Goal: Check status: Check status

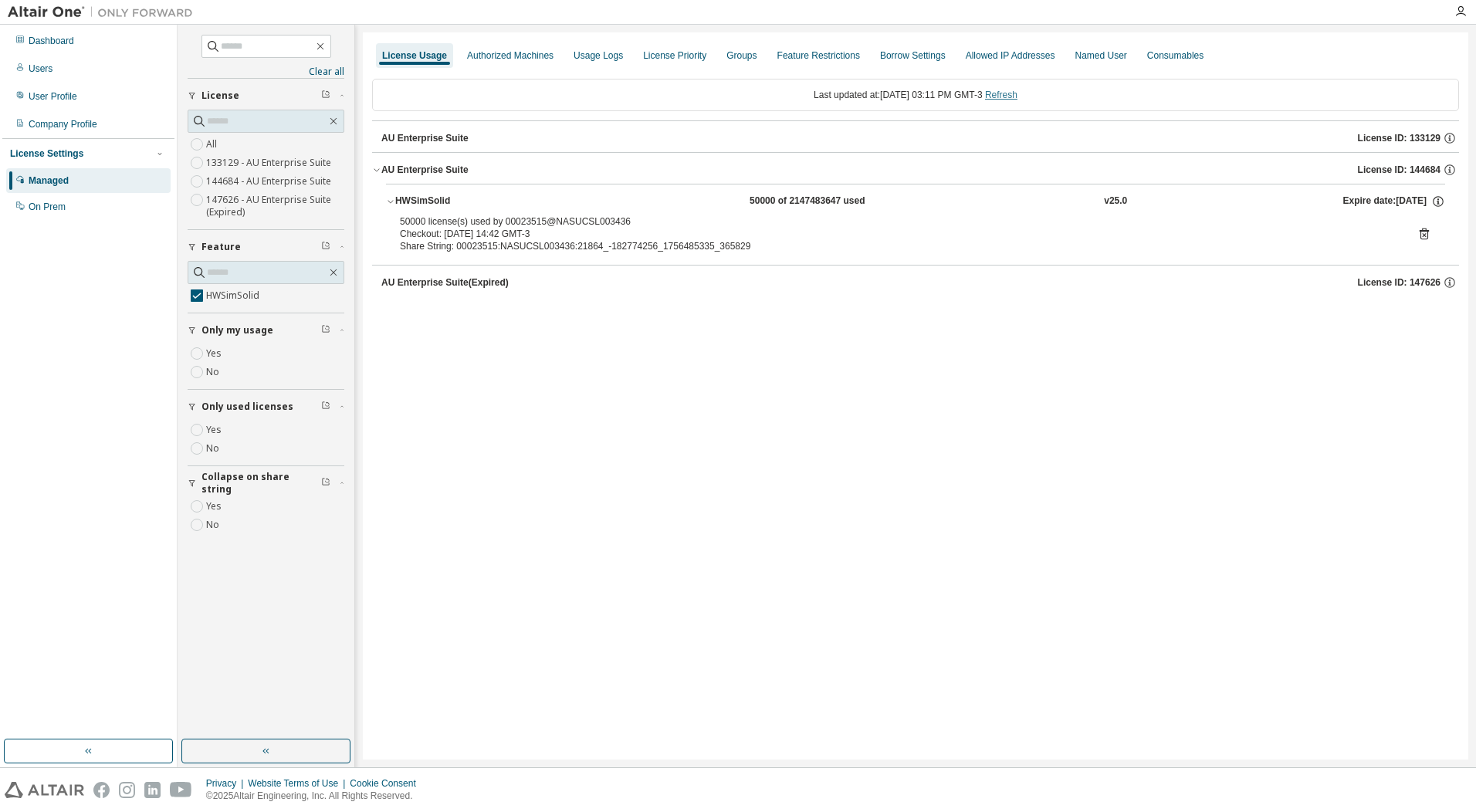
click at [1017, 96] on link "Refresh" at bounding box center [1001, 94] width 33 height 11
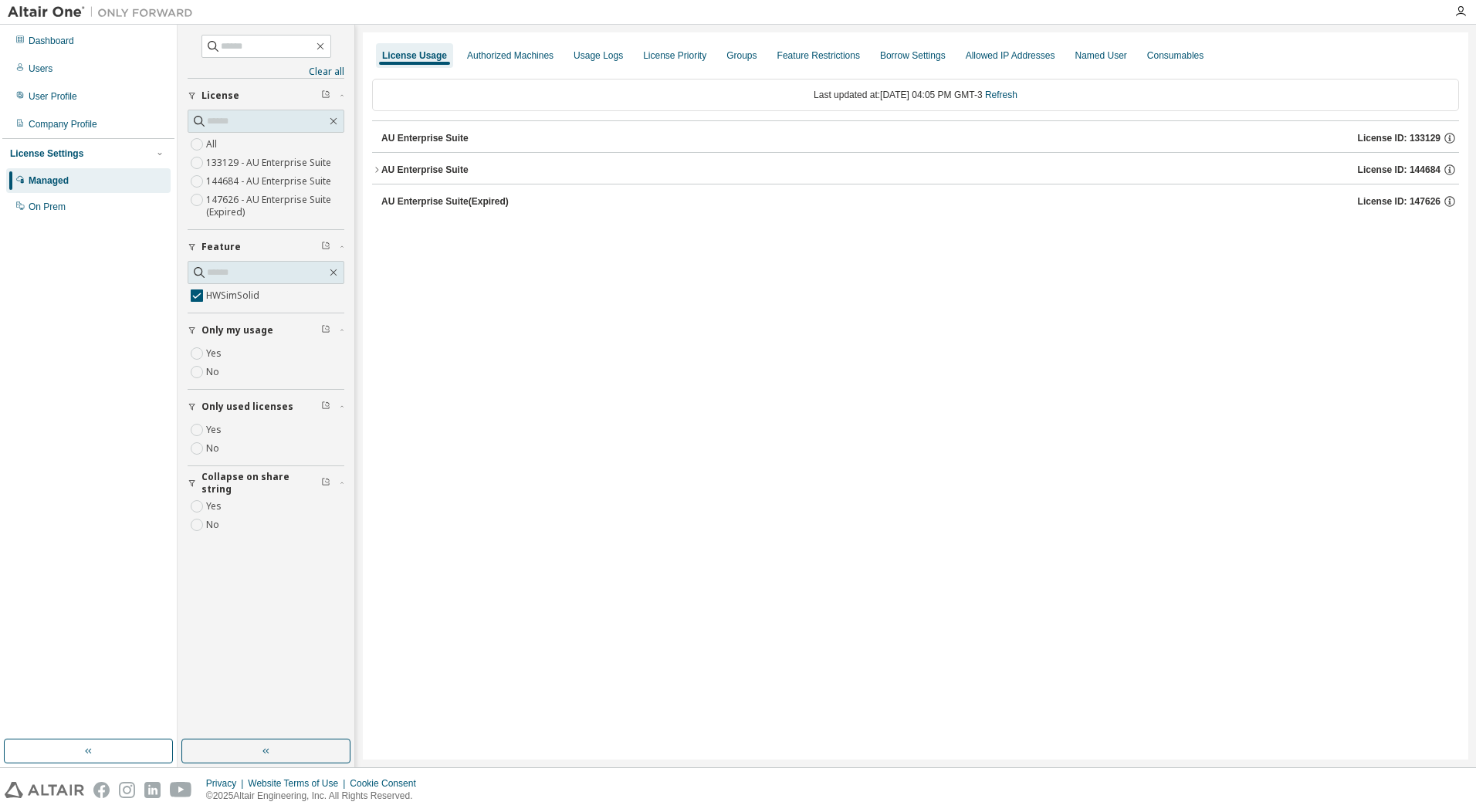
click at [469, 176] on div "AU Enterprise Suite License ID: 144684" at bounding box center [921, 169] width 1078 height 14
click at [925, 201] on div "HWSimSolid 50000 of 2147483647 used v25.0 Expire date: [DATE]" at bounding box center [921, 201] width 1050 height 14
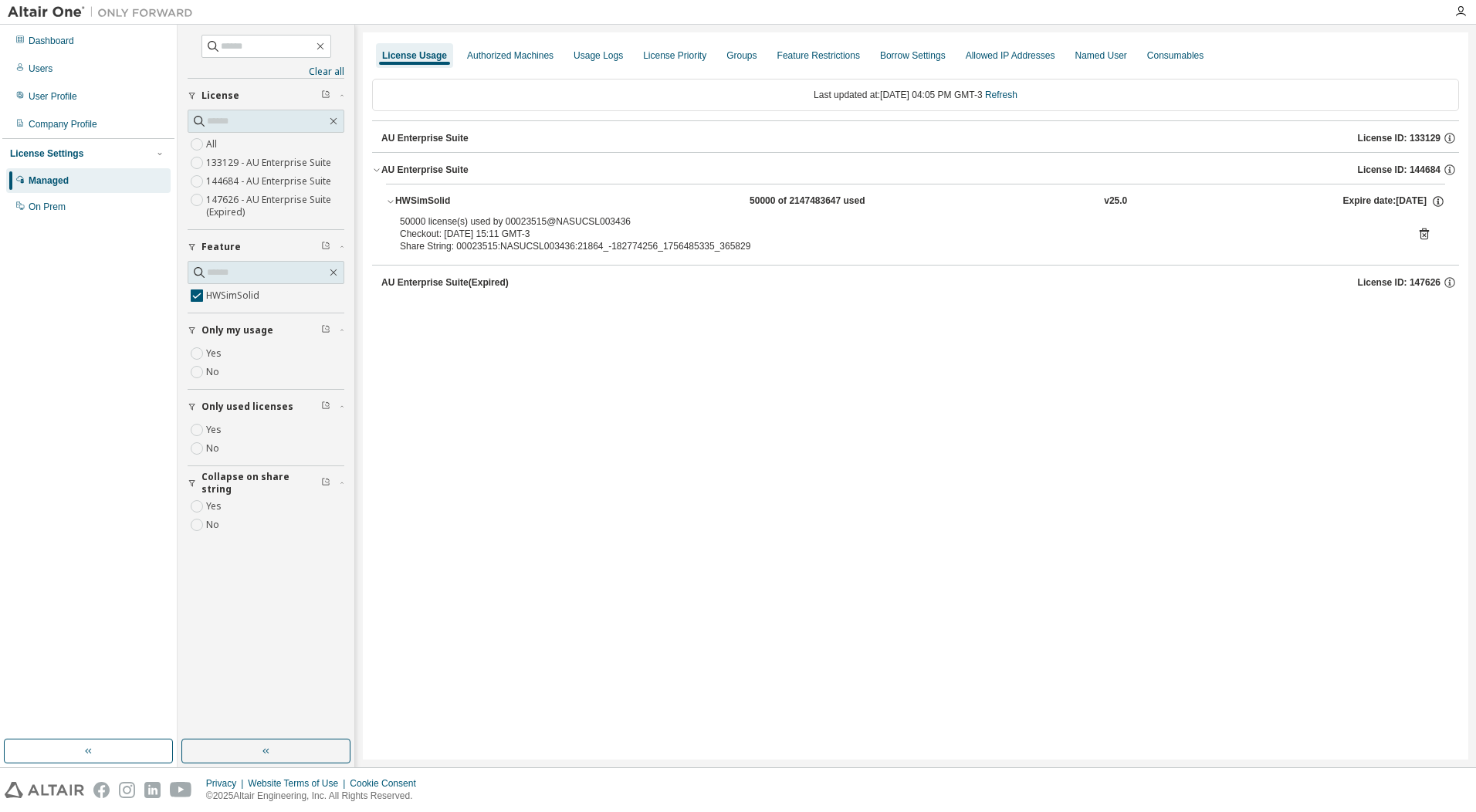
click at [1420, 232] on icon at bounding box center [1424, 234] width 9 height 11
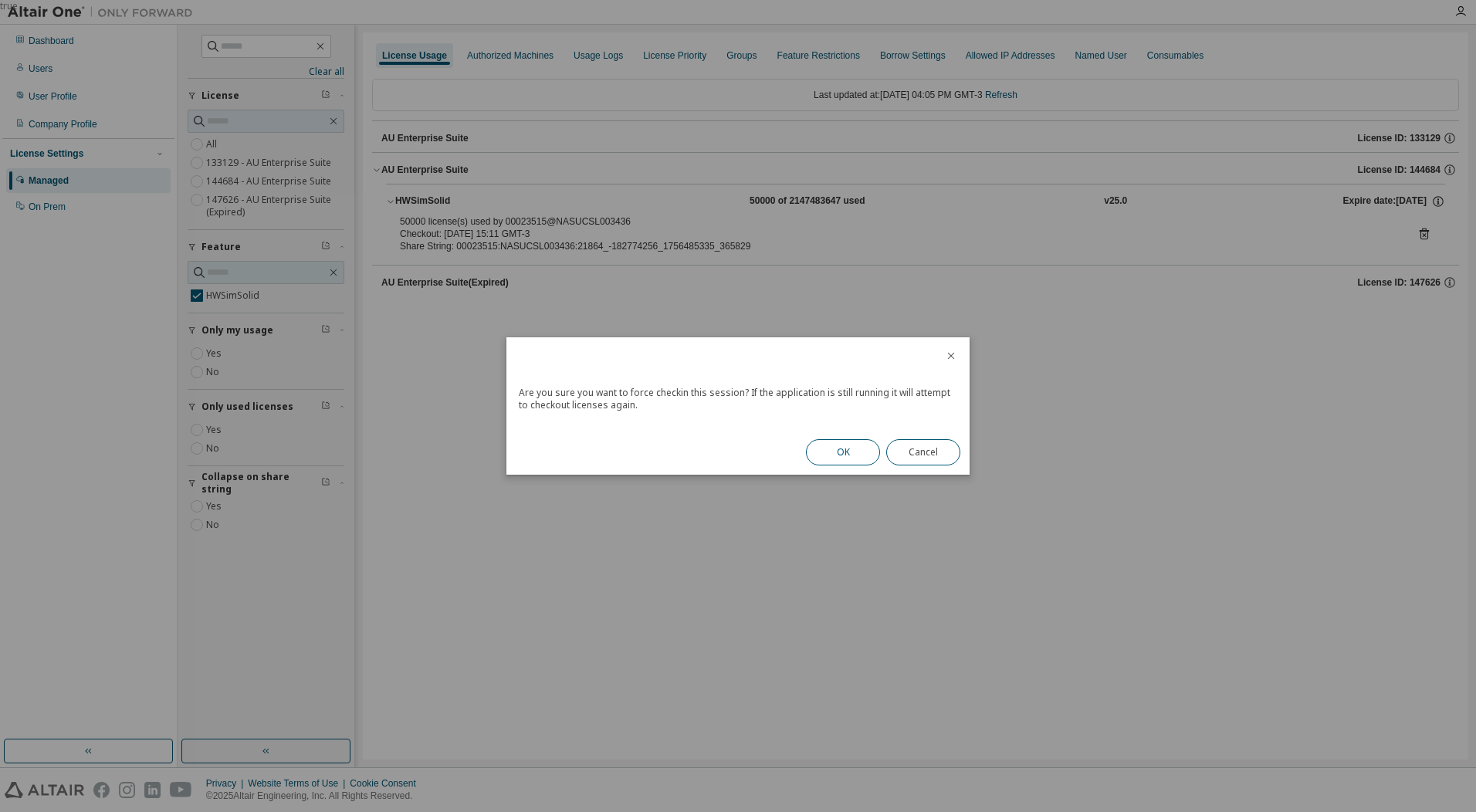
click at [828, 455] on button "OK" at bounding box center [843, 452] width 74 height 26
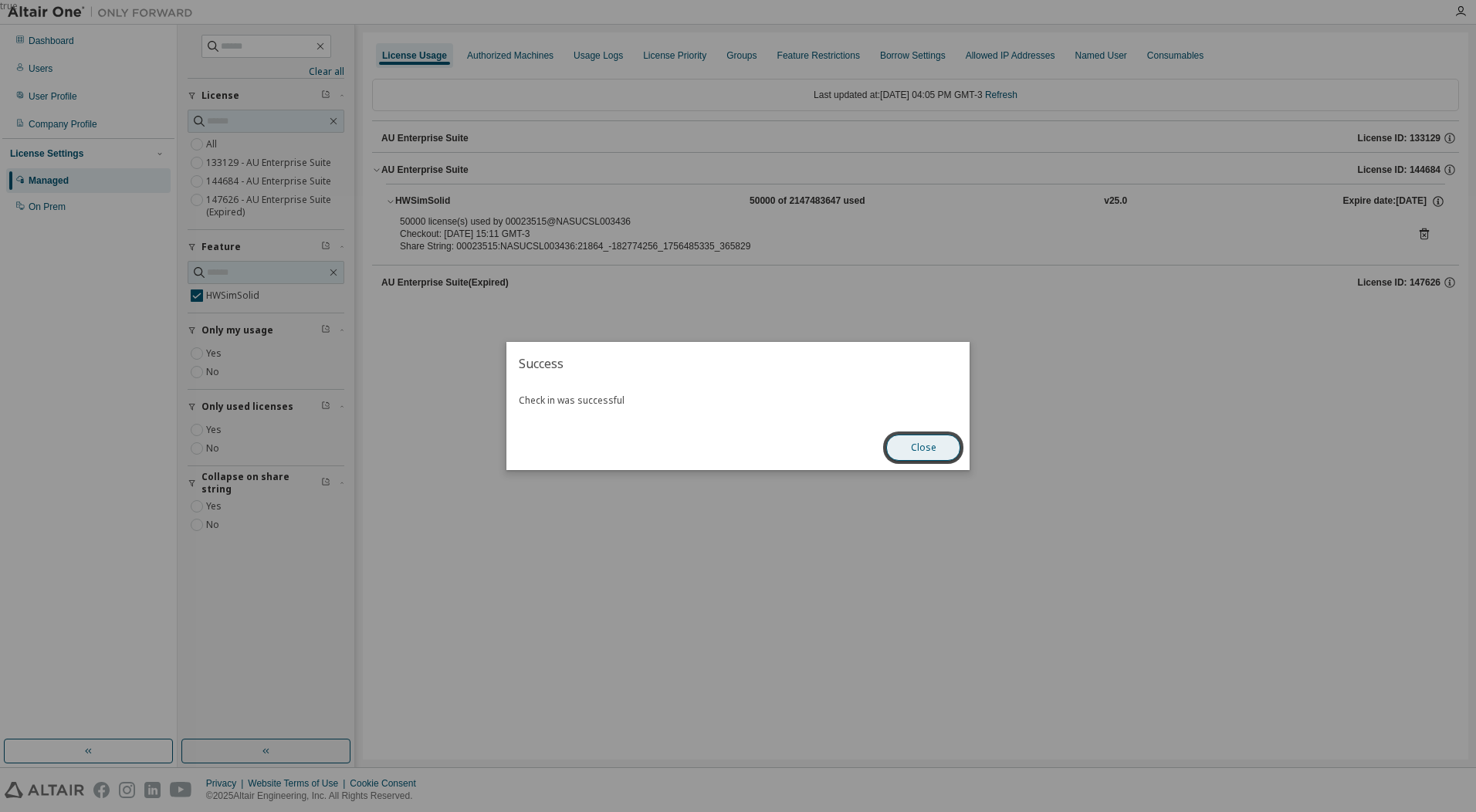
click at [922, 448] on button "Close" at bounding box center [923, 447] width 74 height 26
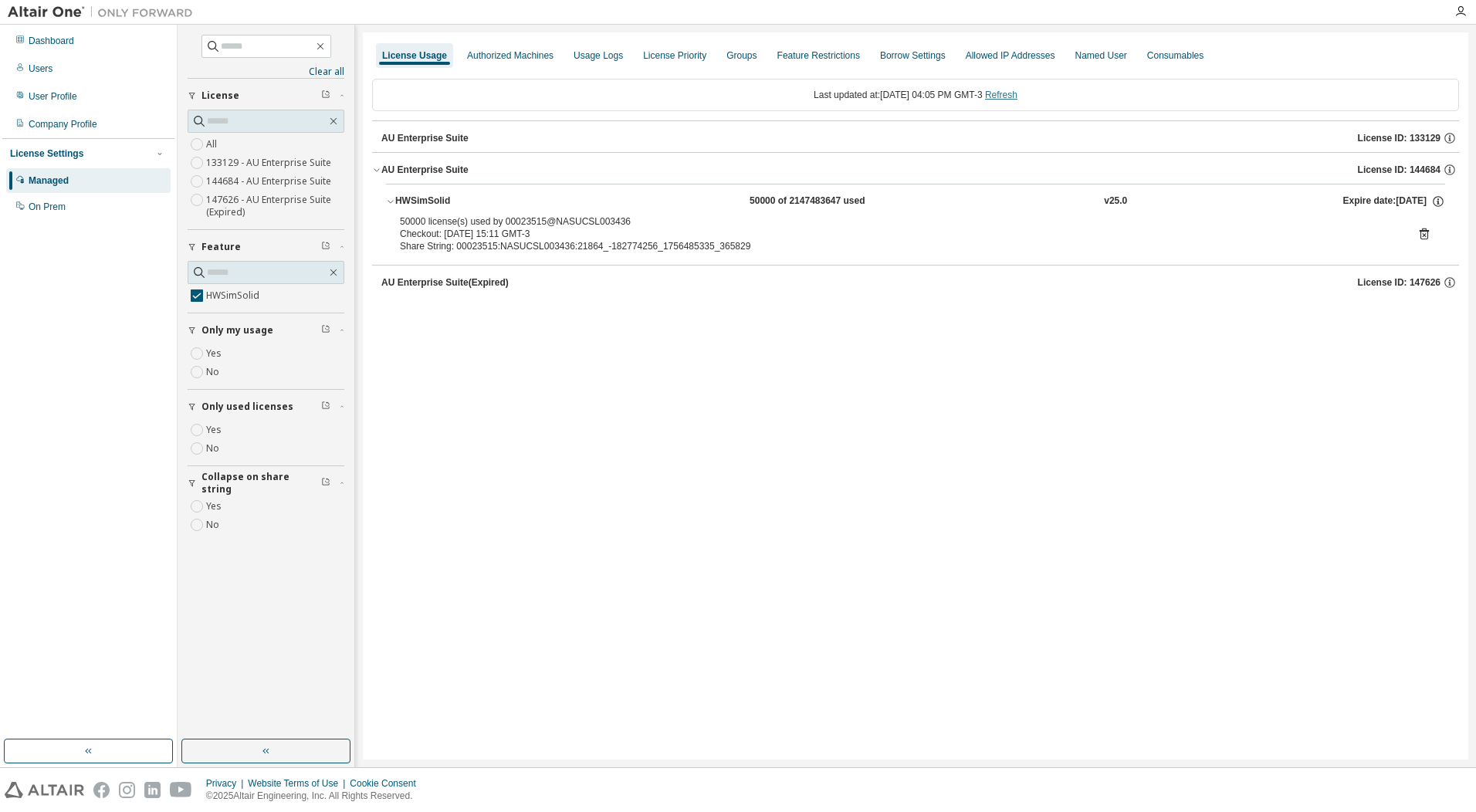
click at [1006, 95] on link "Refresh" at bounding box center [1001, 94] width 33 height 11
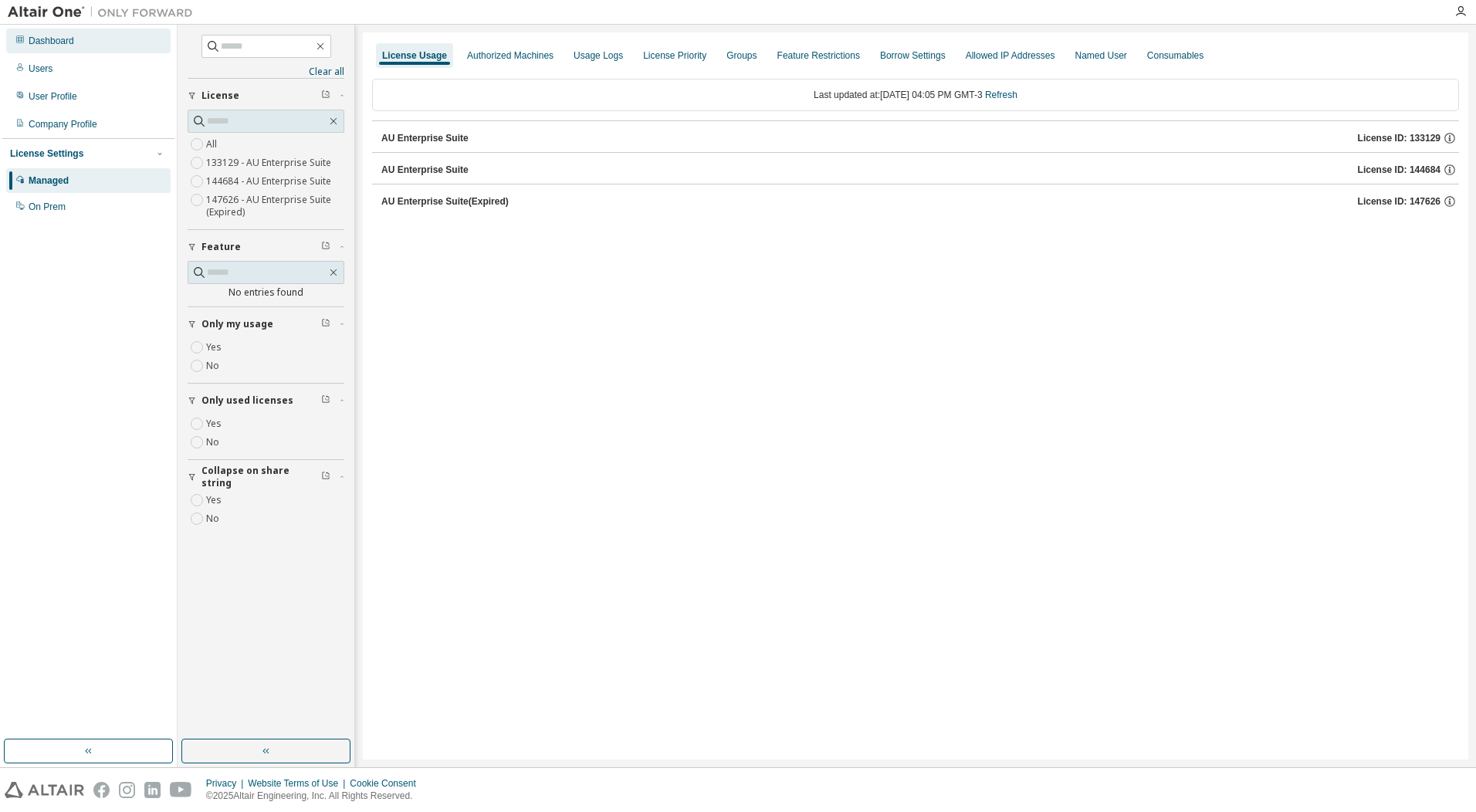
click at [76, 46] on div "Dashboard" at bounding box center [89, 41] width 164 height 24
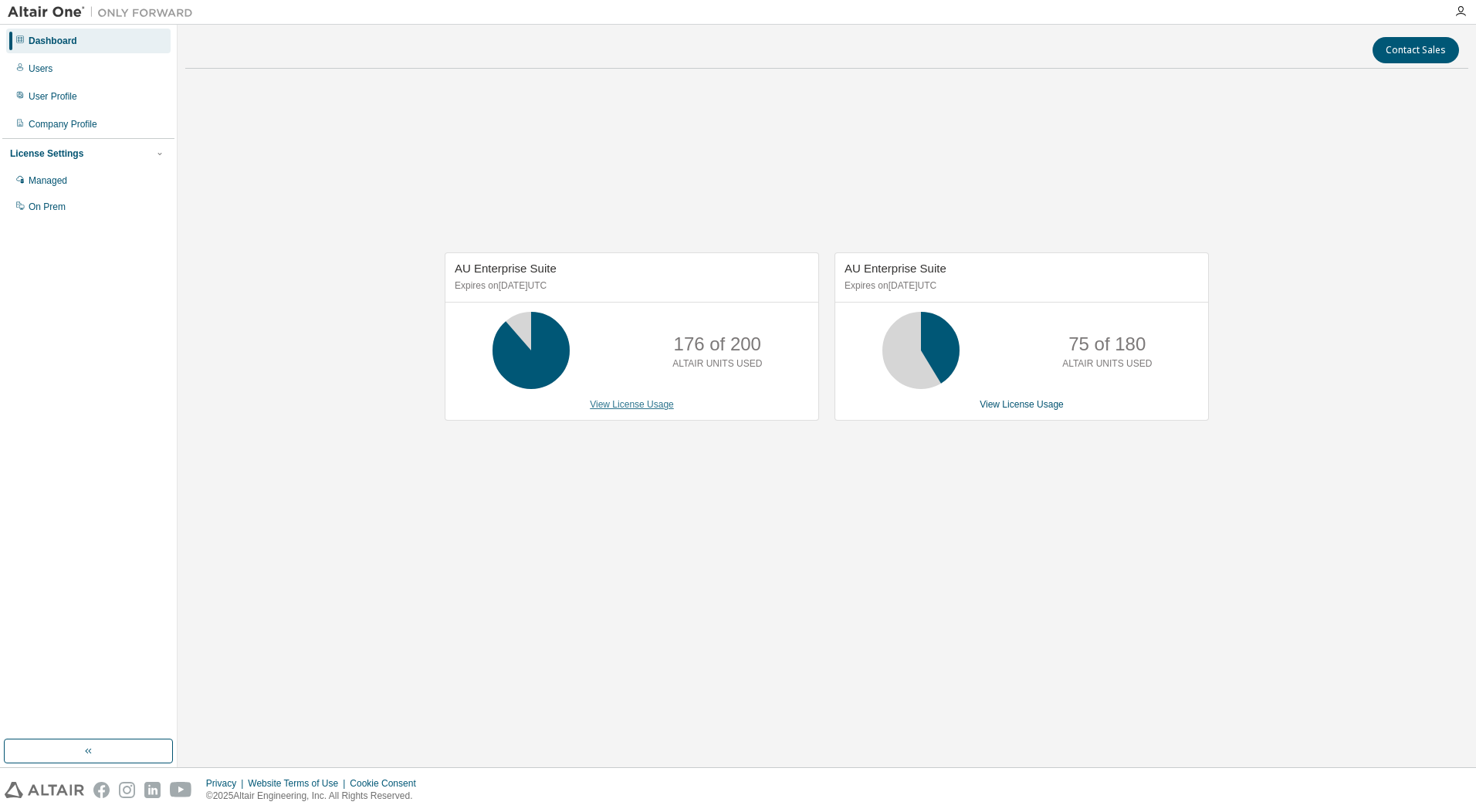
click at [632, 410] on link "View License Usage" at bounding box center [632, 404] width 84 height 11
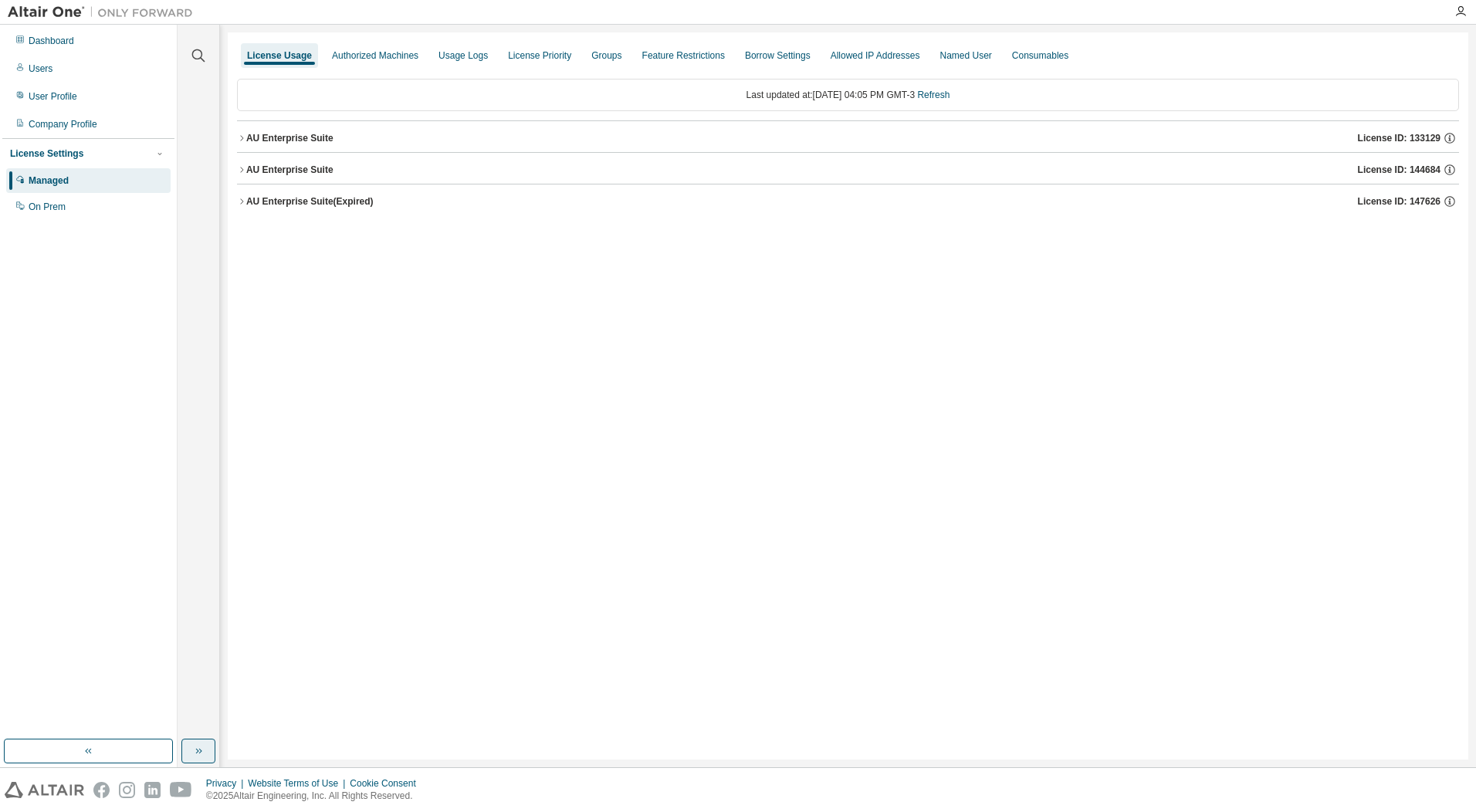
click at [195, 762] on button "button" at bounding box center [199, 751] width 34 height 24
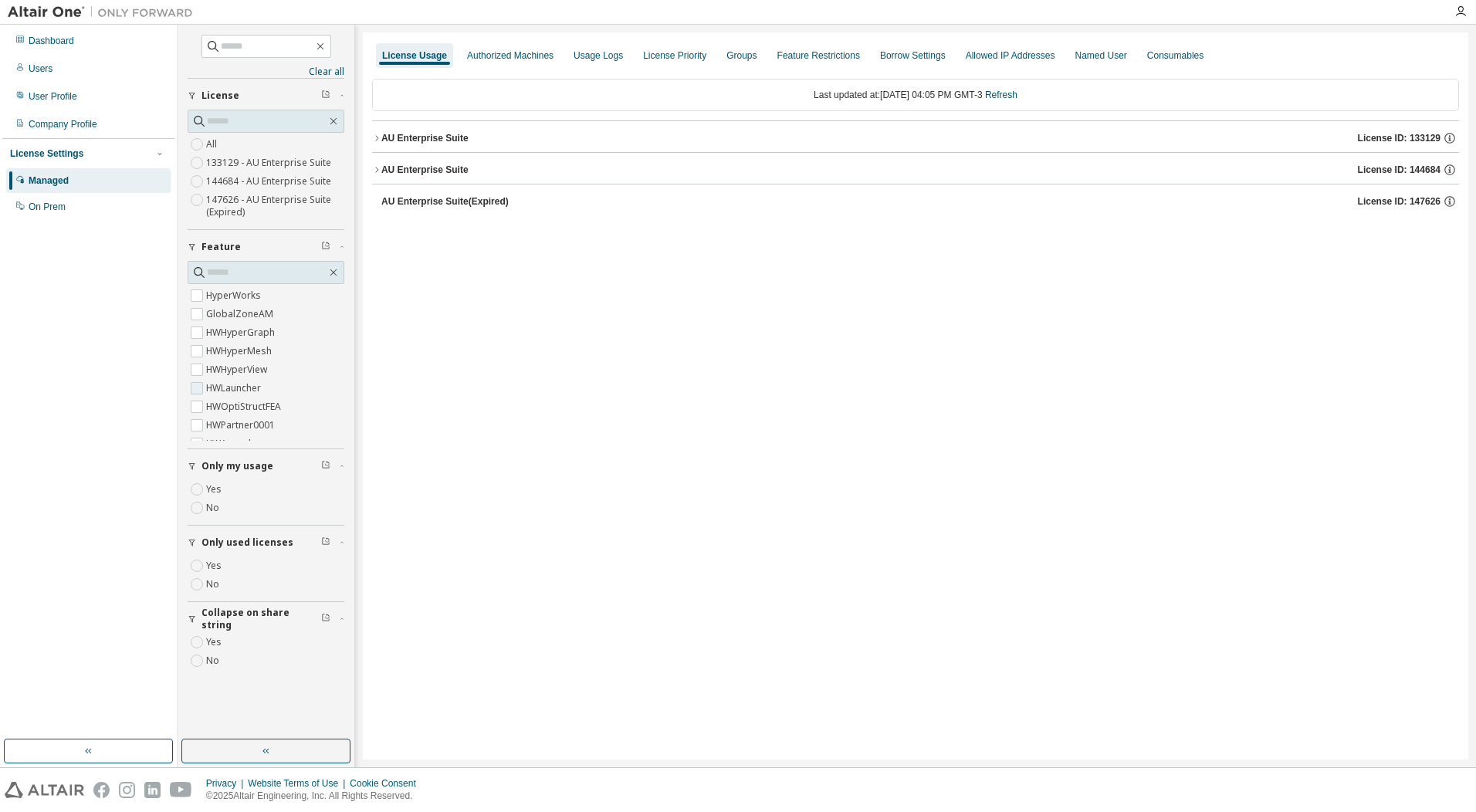
scroll to position [50, 0]
click at [208, 431] on label "HWSimSolid" at bounding box center [234, 431] width 56 height 19
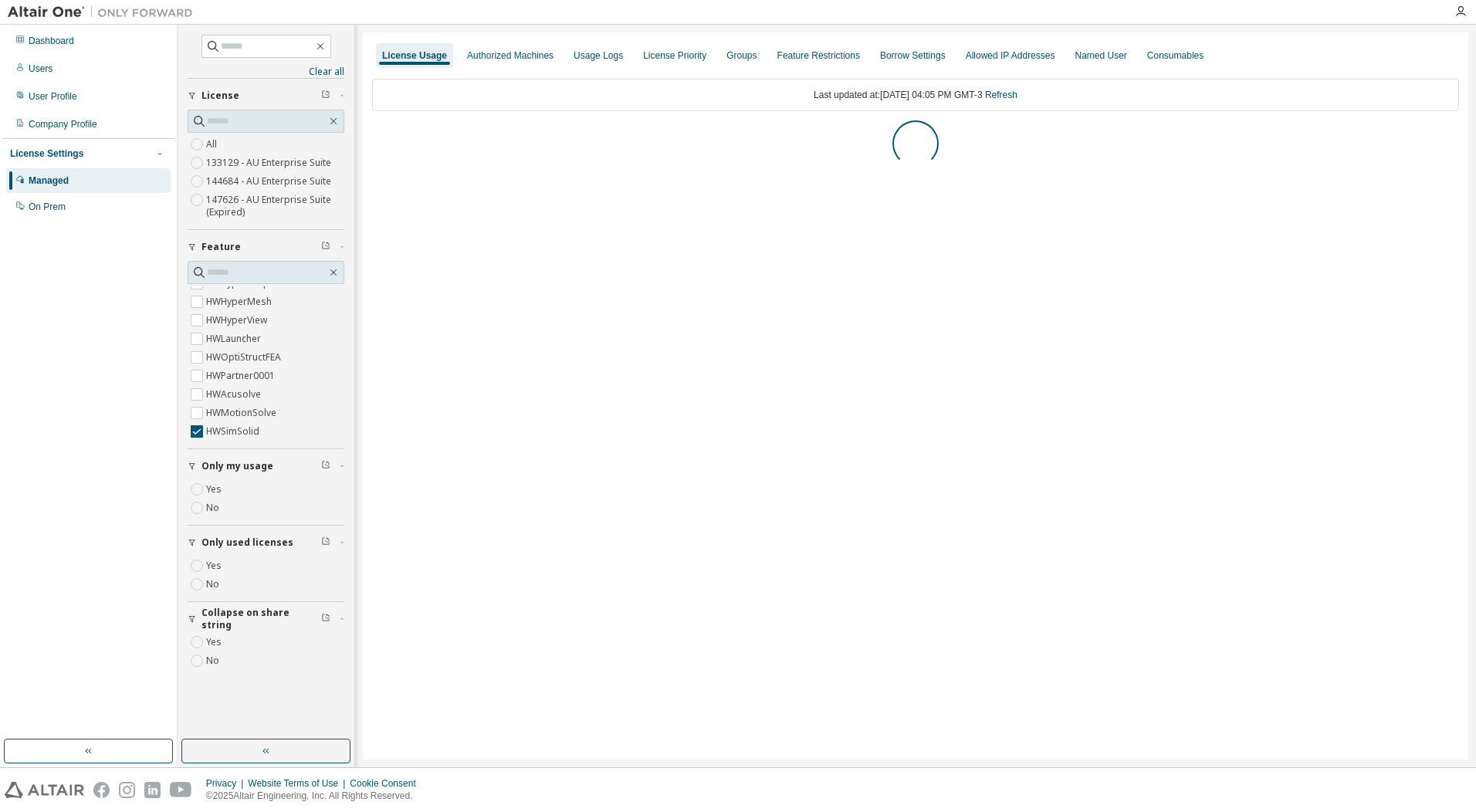
scroll to position [0, 0]
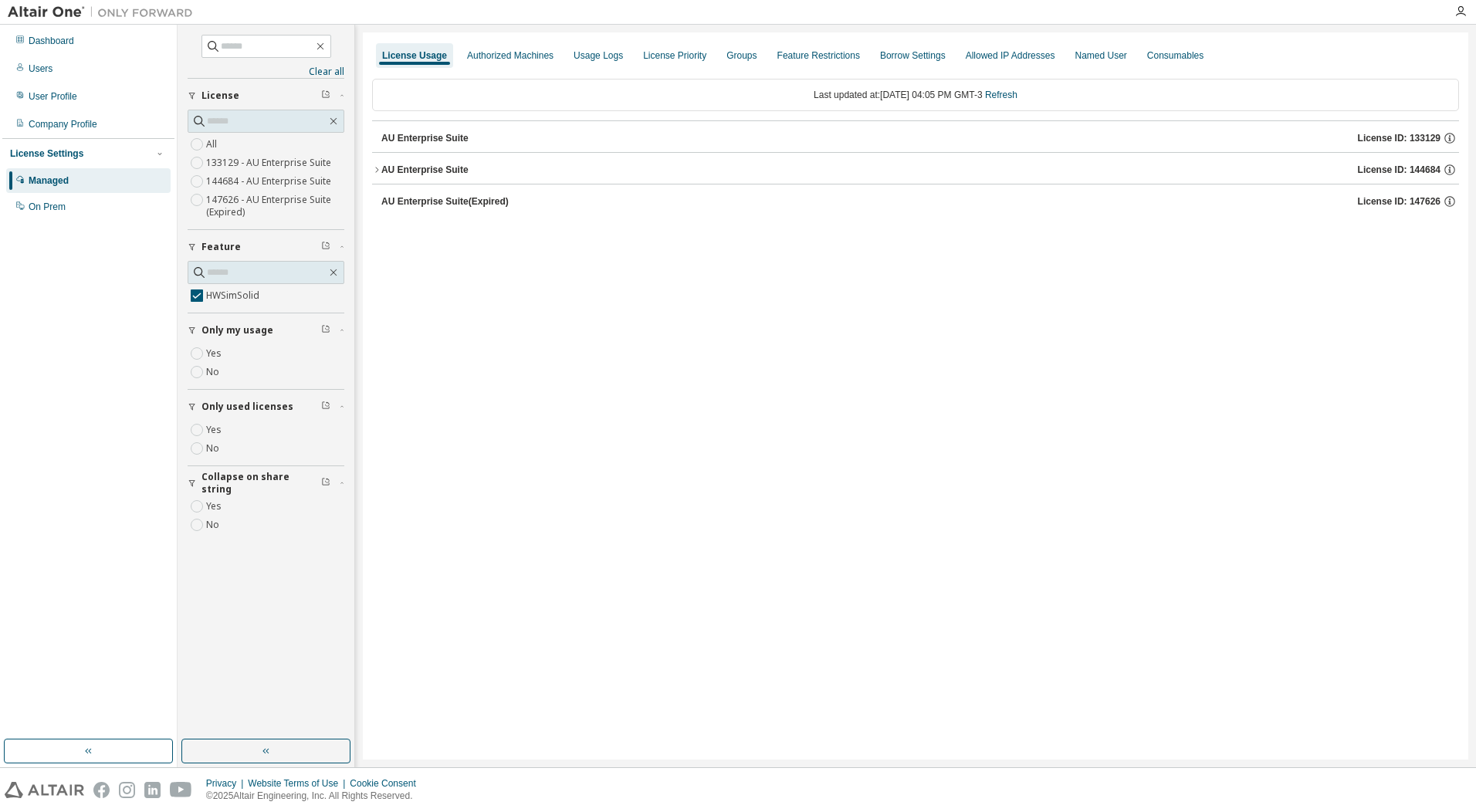
click at [436, 172] on div "AU Enterprise Suite" at bounding box center [425, 169] width 87 height 12
click at [1254, 216] on button "HWSimSolid 50000 of 2147483647 used v25.0 Expire date: [DATE]" at bounding box center [915, 202] width 1059 height 34
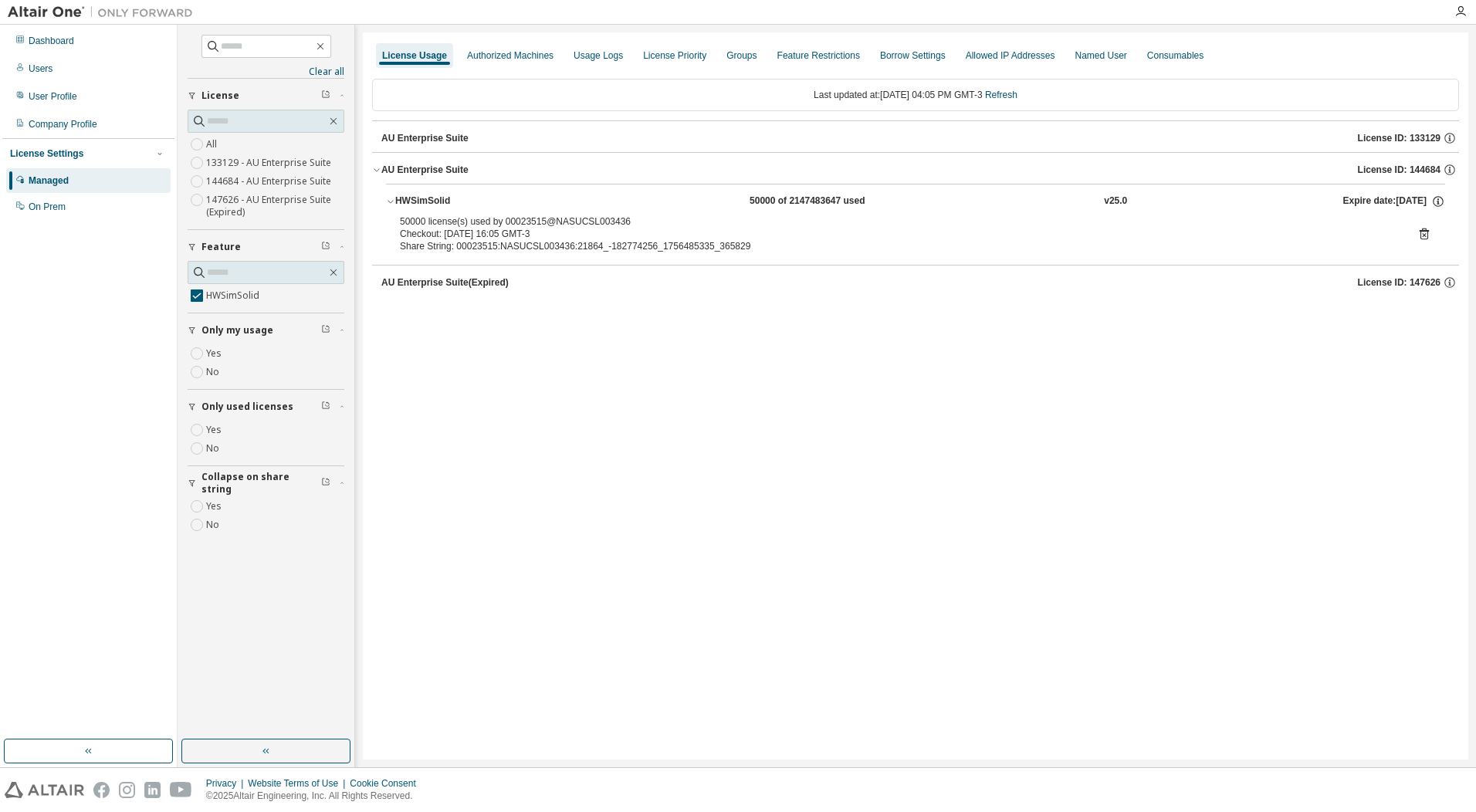
click at [1423, 234] on icon at bounding box center [1424, 234] width 14 height 14
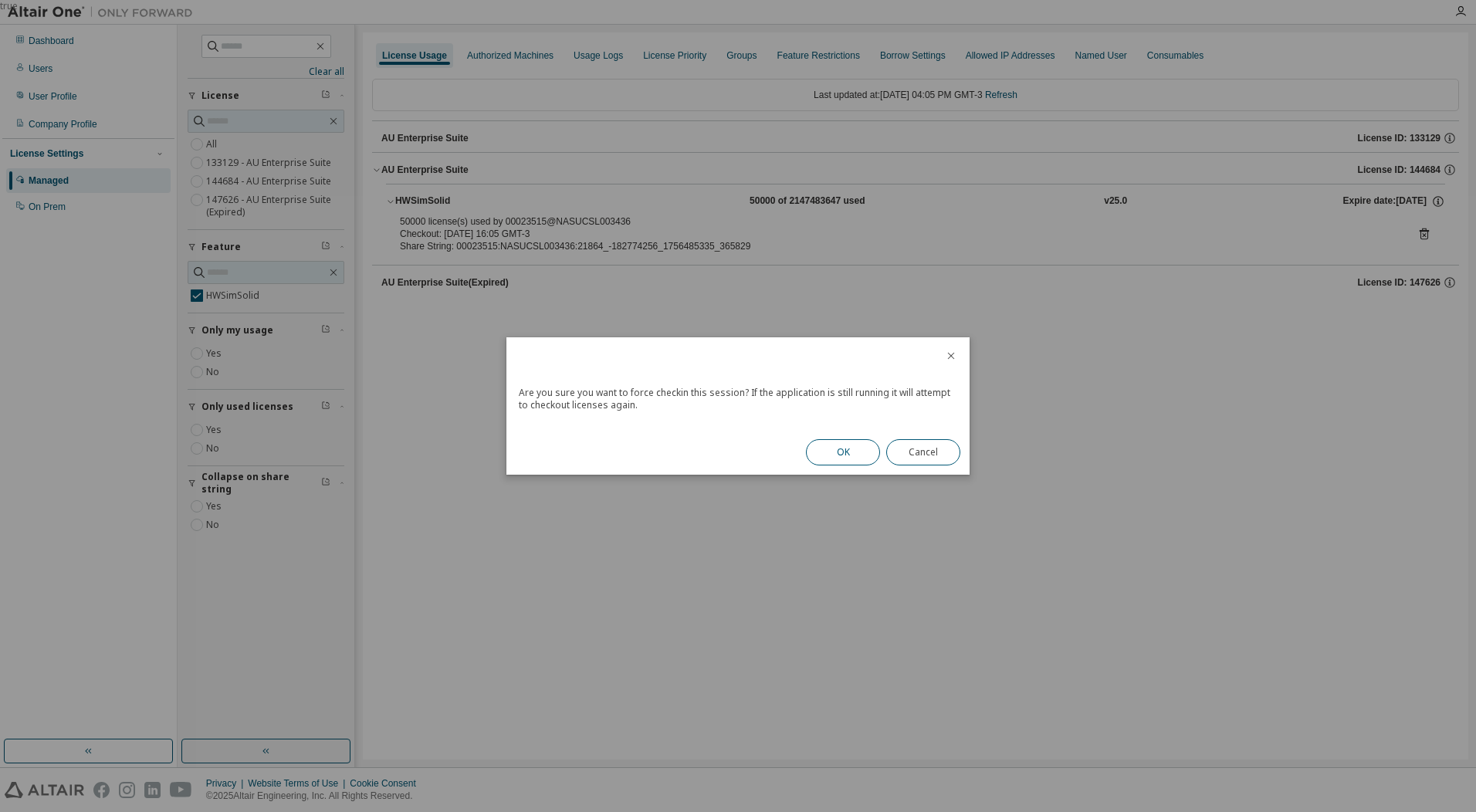
click at [848, 449] on button "OK" at bounding box center [843, 452] width 74 height 26
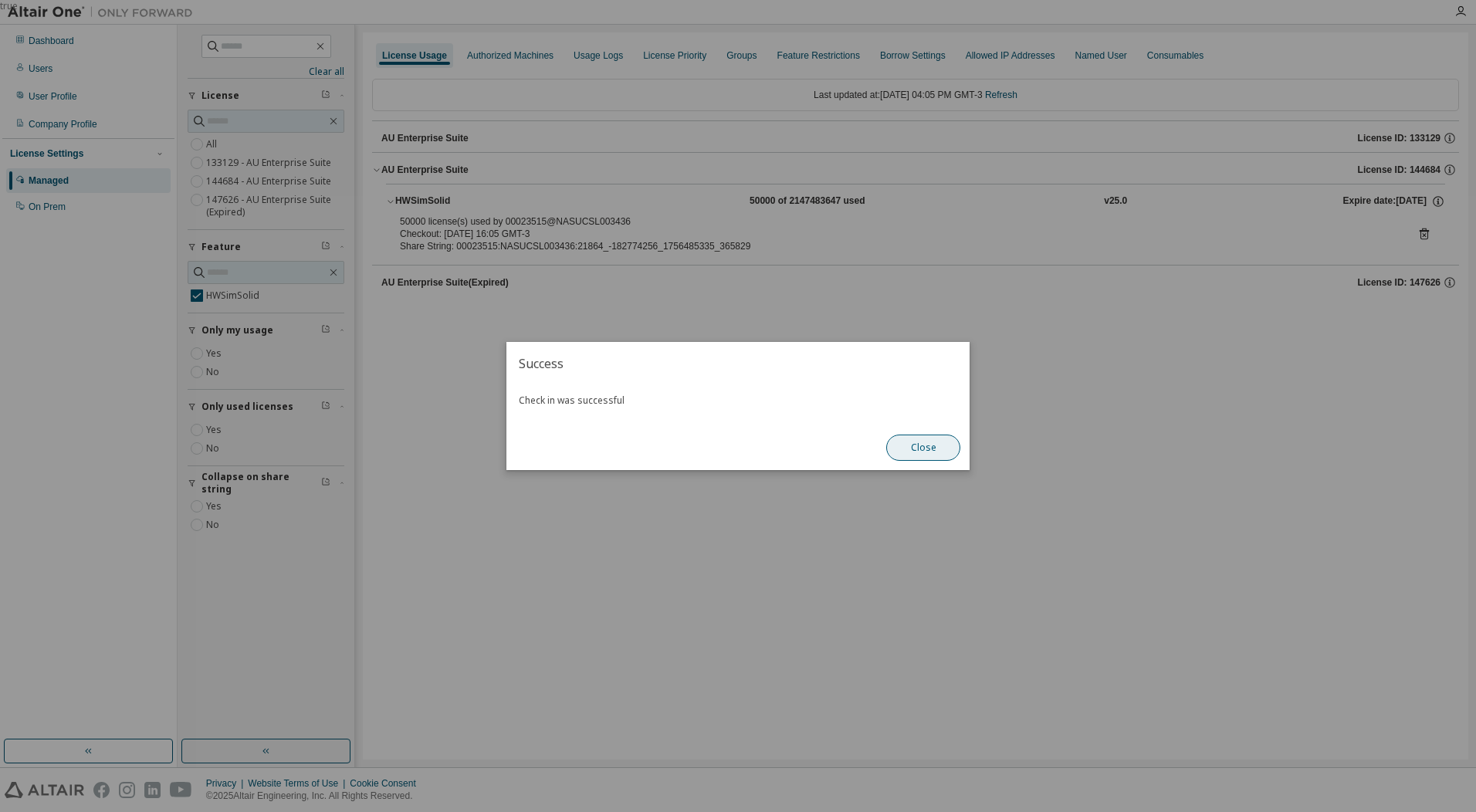
click at [920, 435] on button "Close" at bounding box center [923, 447] width 74 height 26
